Goal: Obtain resource: Obtain resource

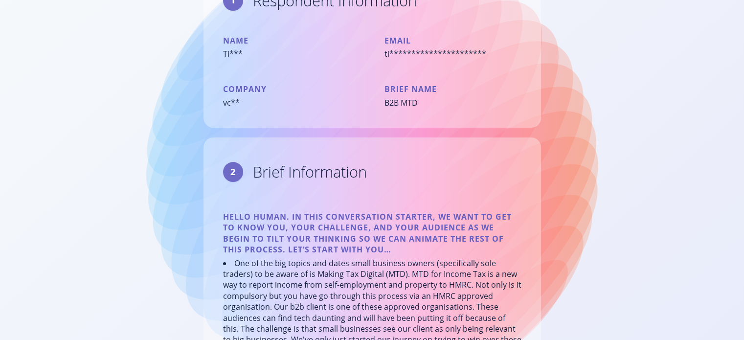
scroll to position [98, 0]
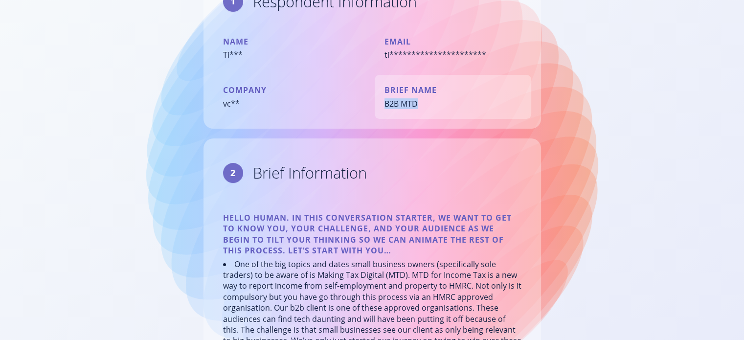
drag, startPoint x: 379, startPoint y: 103, endPoint x: 419, endPoint y: 107, distance: 40.3
click at [419, 107] on div "Brief Name B2B MTD" at bounding box center [453, 97] width 157 height 44
copy div "B2B MTD"
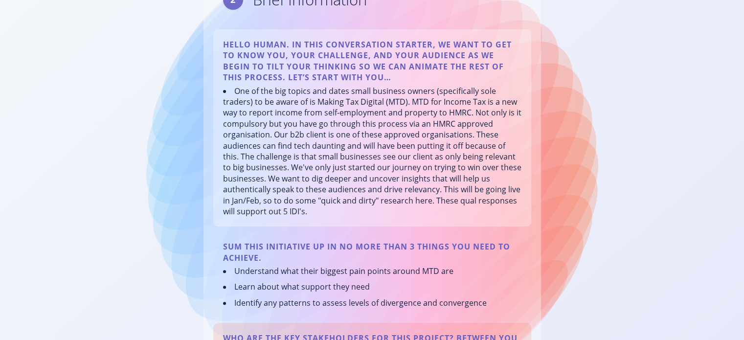
scroll to position [294, 0]
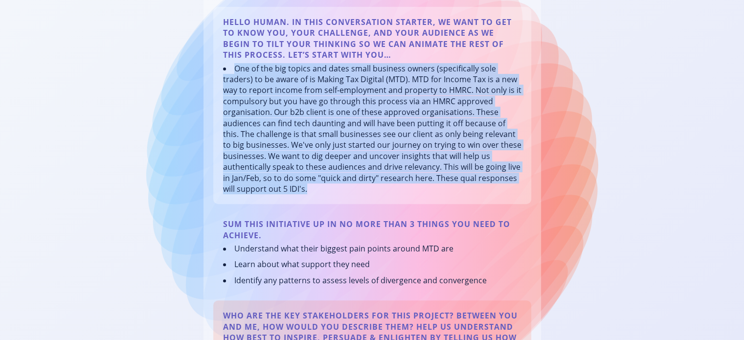
drag, startPoint x: 233, startPoint y: 67, endPoint x: 327, endPoint y: 185, distance: 151.3
click at [327, 185] on li "One of the big topics and dates small business owners (specifically sole trader…" at bounding box center [372, 129] width 299 height 132
copy li "One of the big topics and dates small business owners (specifically sole trader…"
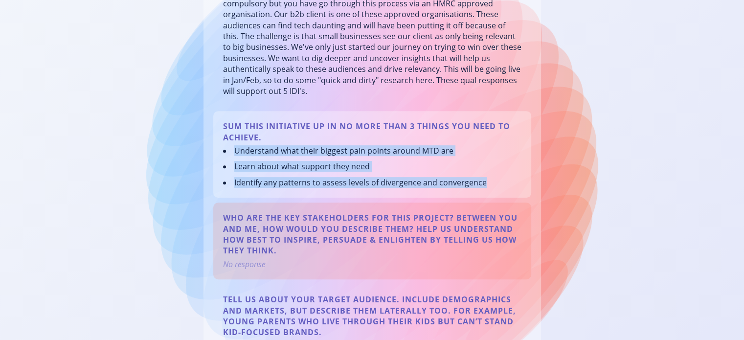
drag, startPoint x: 487, startPoint y: 183, endPoint x: 231, endPoint y: 151, distance: 258.4
click at [231, 151] on ul "Understand what their biggest pain points around MTD are Learn about what suppo…" at bounding box center [372, 166] width 299 height 43
copy ul "Understand what their biggest pain points around MTD are Learn about what suppo…"
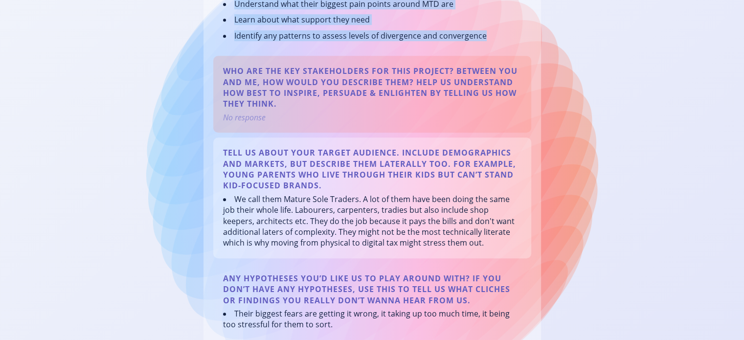
scroll to position [636, 0]
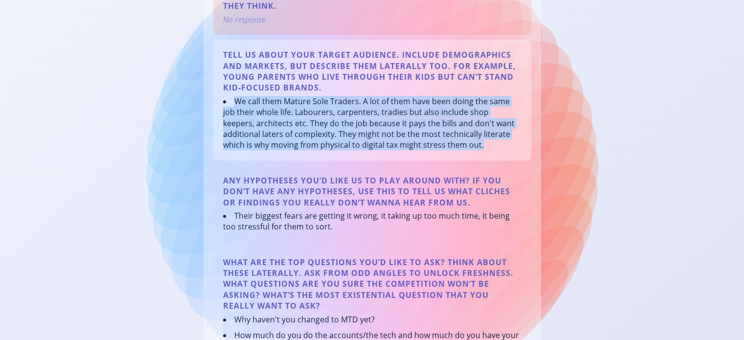
drag, startPoint x: 231, startPoint y: 102, endPoint x: 456, endPoint y: 145, distance: 229.2
click at [463, 150] on li "We call them Mature Sole Traders. A lot of them have been doing the same job th…" at bounding box center [372, 123] width 299 height 55
copy li "We call them Mature Sole Traders. A lot of them have been doing the same job th…"
